Goal: Check status: Check status

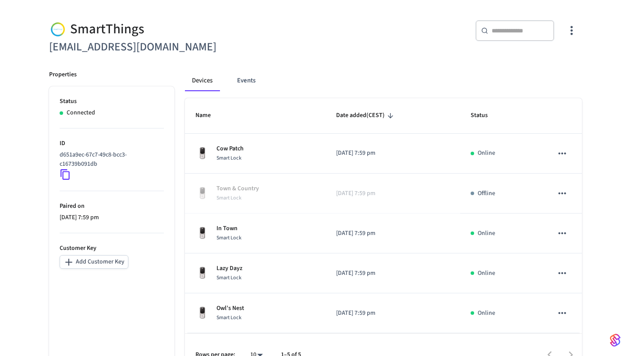
scroll to position [86, 0]
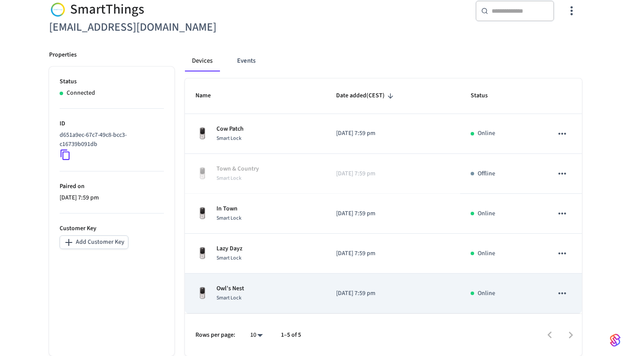
click at [235, 285] on p "Owl’s Nest" at bounding box center [231, 288] width 28 height 9
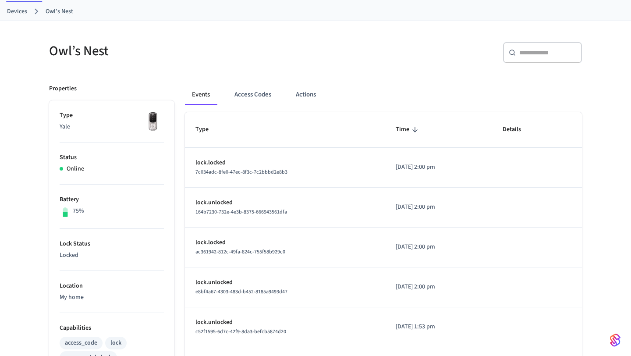
scroll to position [65, 0]
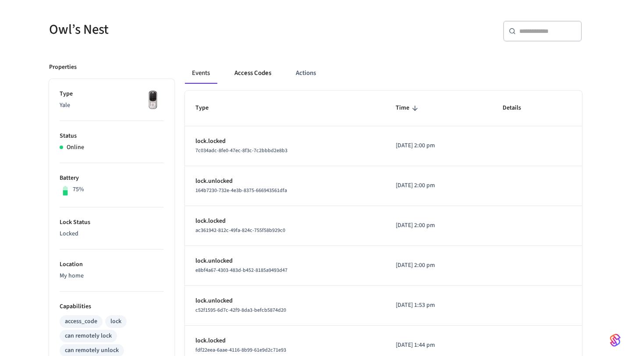
click at [255, 71] on button "Access Codes" at bounding box center [253, 73] width 51 height 21
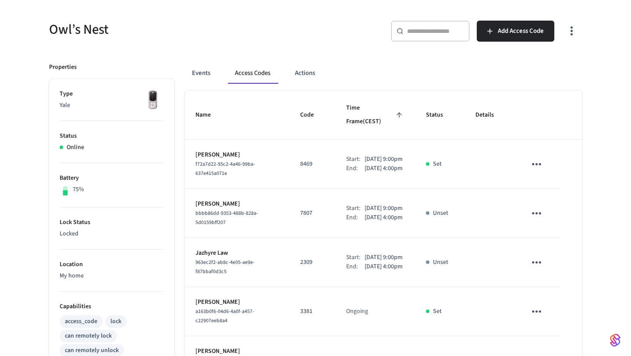
click at [570, 29] on icon "button" at bounding box center [572, 31] width 14 height 14
click at [560, 58] on li "Show unmanaged access codes on device" at bounding box center [515, 67] width 123 height 23
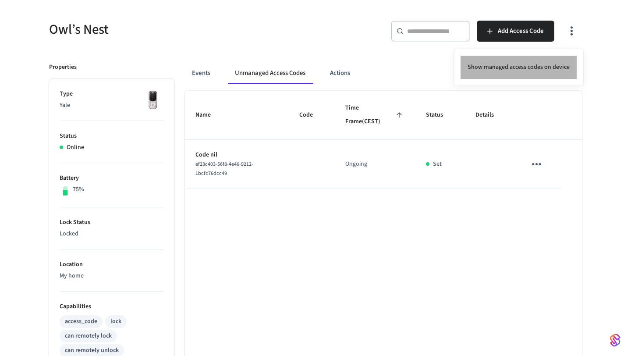
click at [548, 62] on li "Show managed access codes on device" at bounding box center [519, 67] width 116 height 23
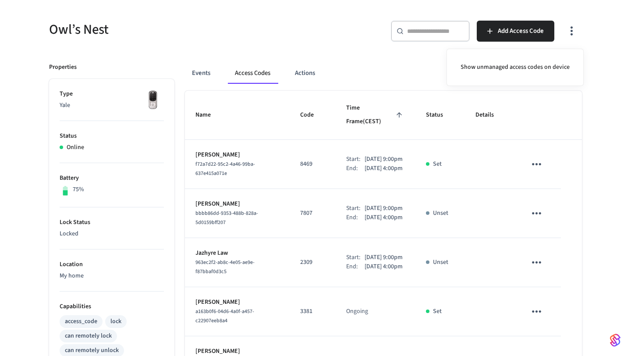
click at [609, 139] on div at bounding box center [315, 178] width 631 height 356
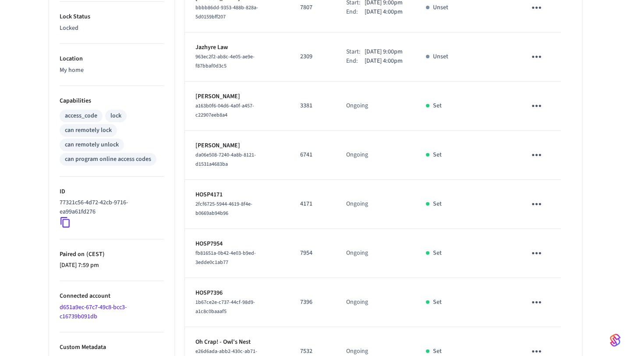
scroll to position [397, 0]
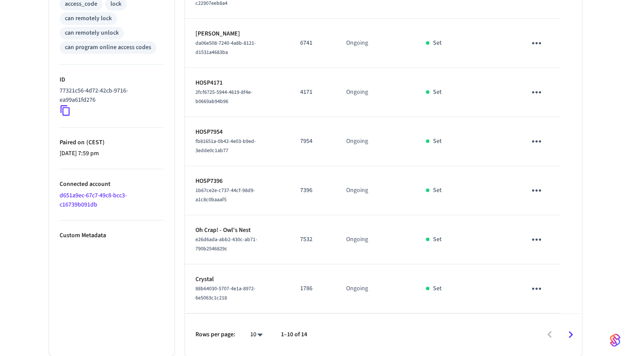
click at [566, 335] on icon "Go to next page" at bounding box center [571, 335] width 14 height 14
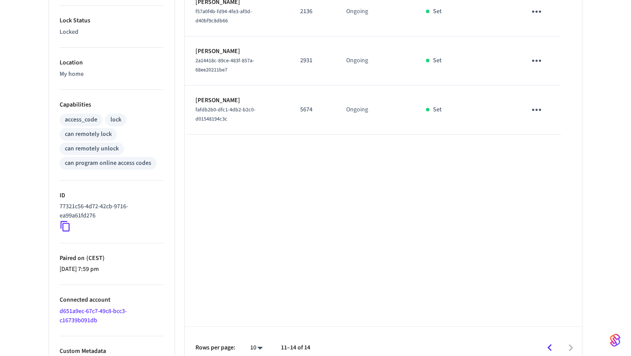
scroll to position [280, 0]
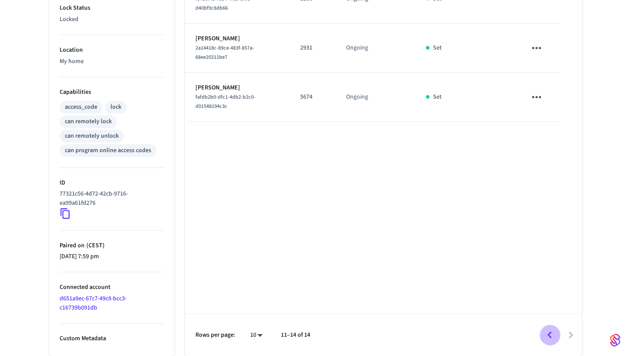
click at [548, 329] on icon "Go to previous page" at bounding box center [550, 335] width 14 height 14
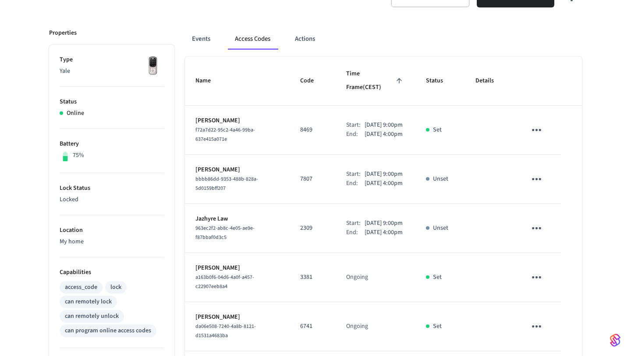
scroll to position [0, 0]
